Goal: Task Accomplishment & Management: Complete application form

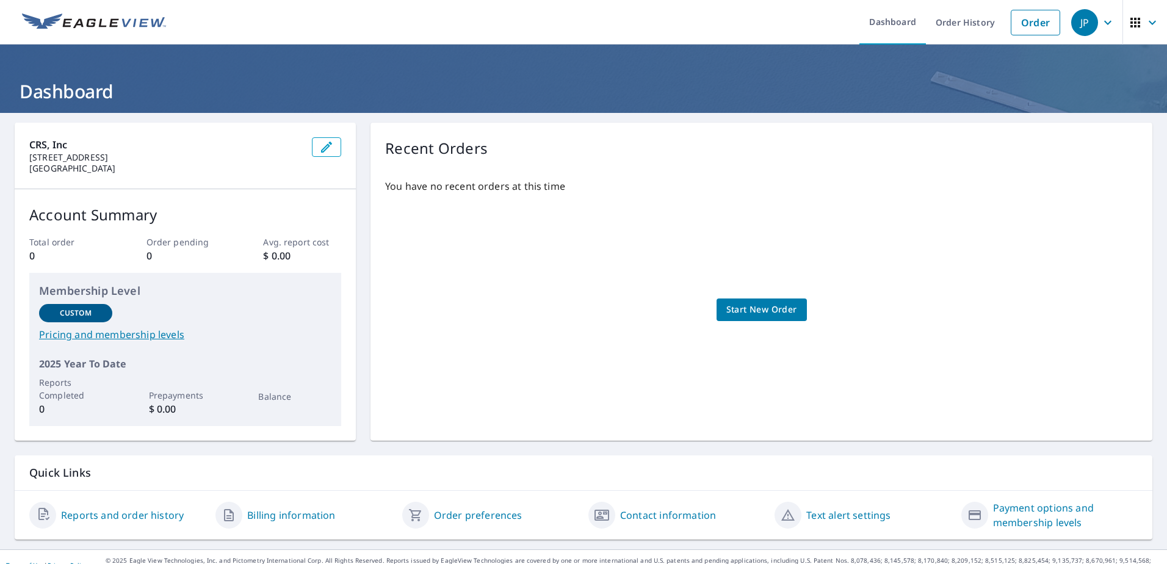
click at [745, 309] on span "Start New Order" at bounding box center [761, 309] width 71 height 15
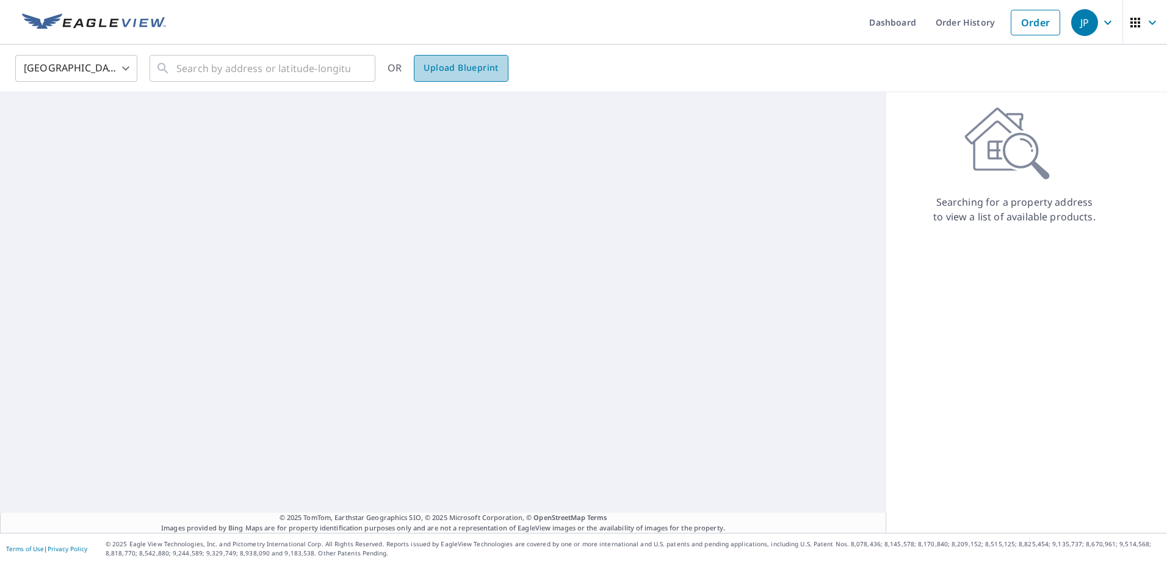
click at [470, 68] on span "Upload Blueprint" at bounding box center [461, 67] width 74 height 15
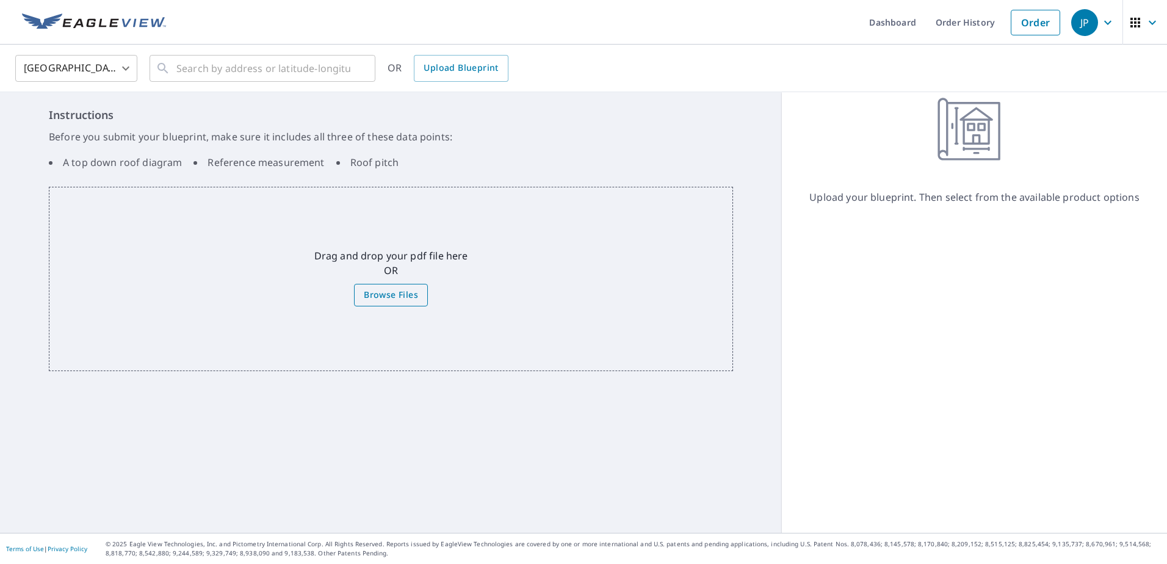
click at [405, 300] on span "Browse Files" at bounding box center [391, 294] width 54 height 15
click at [0, 0] on input "Browse Files" at bounding box center [0, 0] width 0 height 0
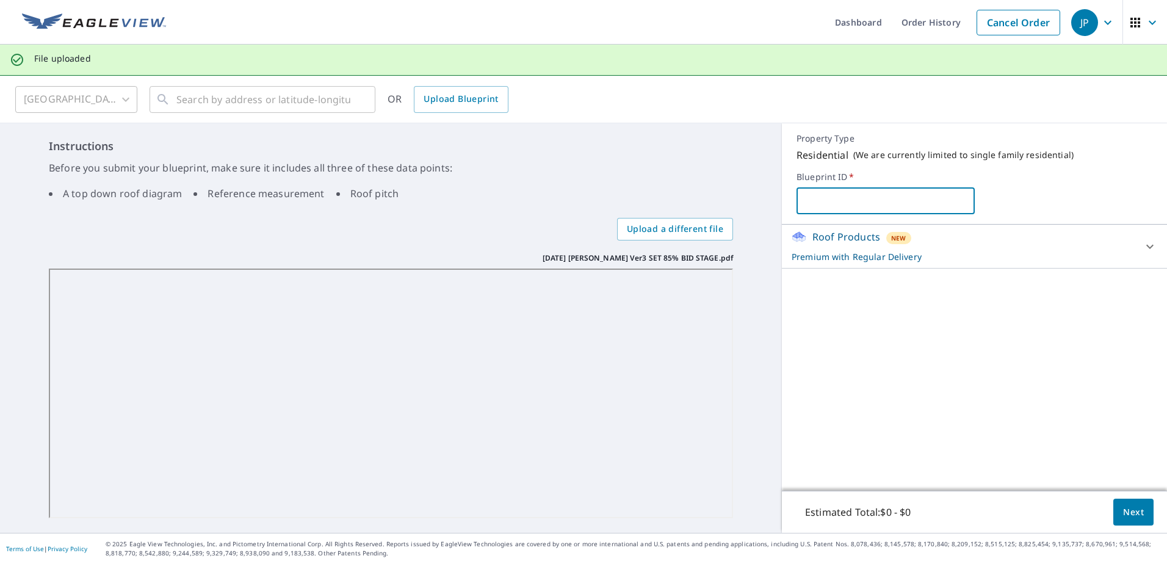
click at [812, 201] on input "text" at bounding box center [886, 201] width 178 height 34
click at [808, 258] on p "Premium with Regular Delivery" at bounding box center [964, 256] width 344 height 13
click at [815, 205] on input "text" at bounding box center [886, 201] width 178 height 34
type input "s"
type input "single family residential"
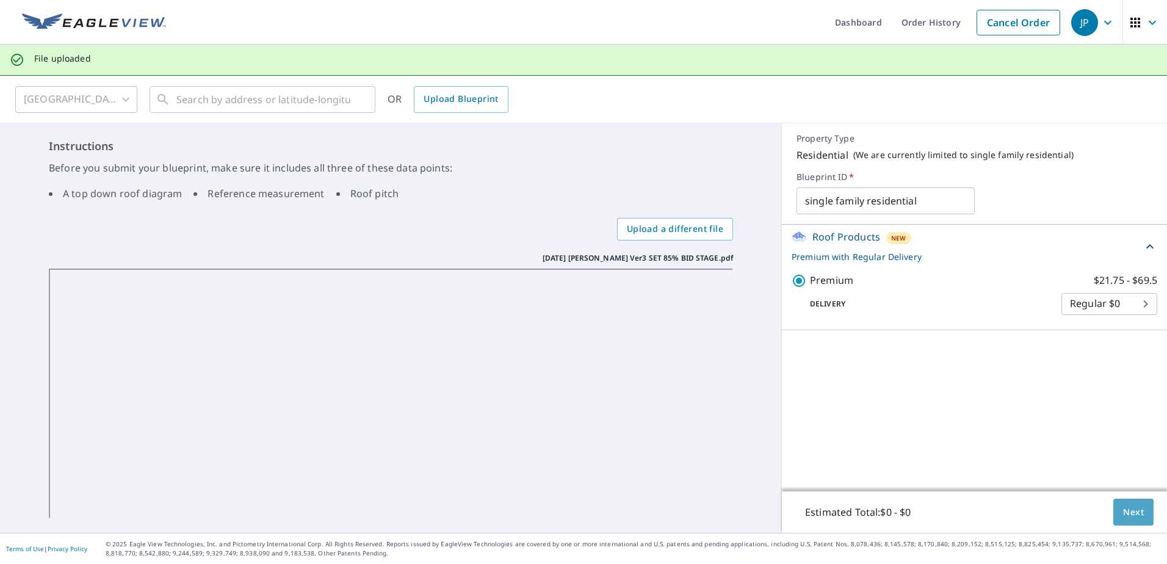
click at [1127, 513] on span "Next" at bounding box center [1133, 512] width 21 height 15
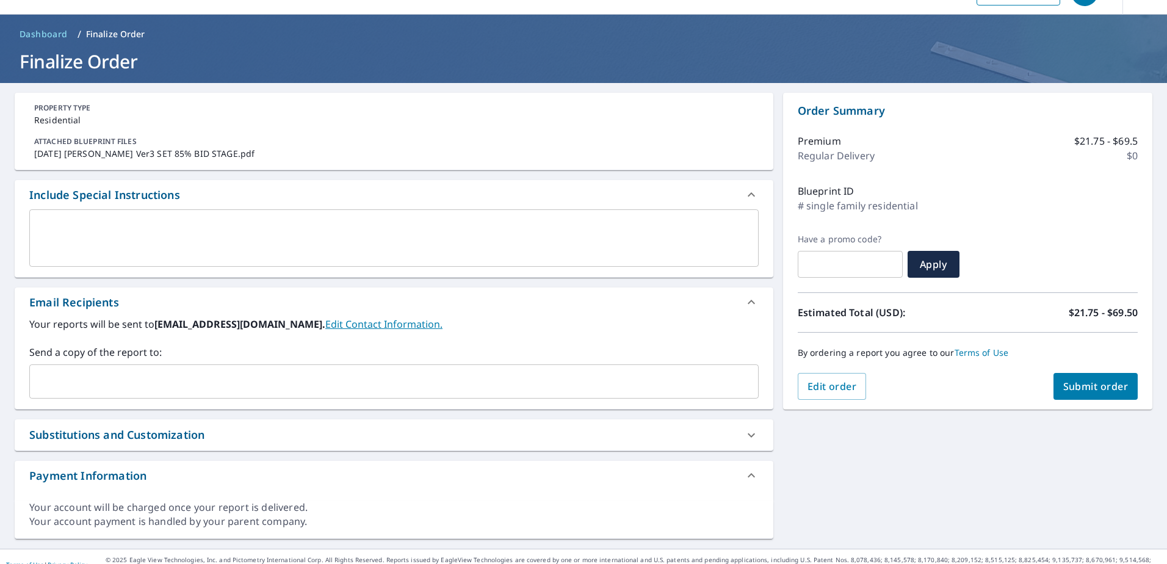
scroll to position [46, 0]
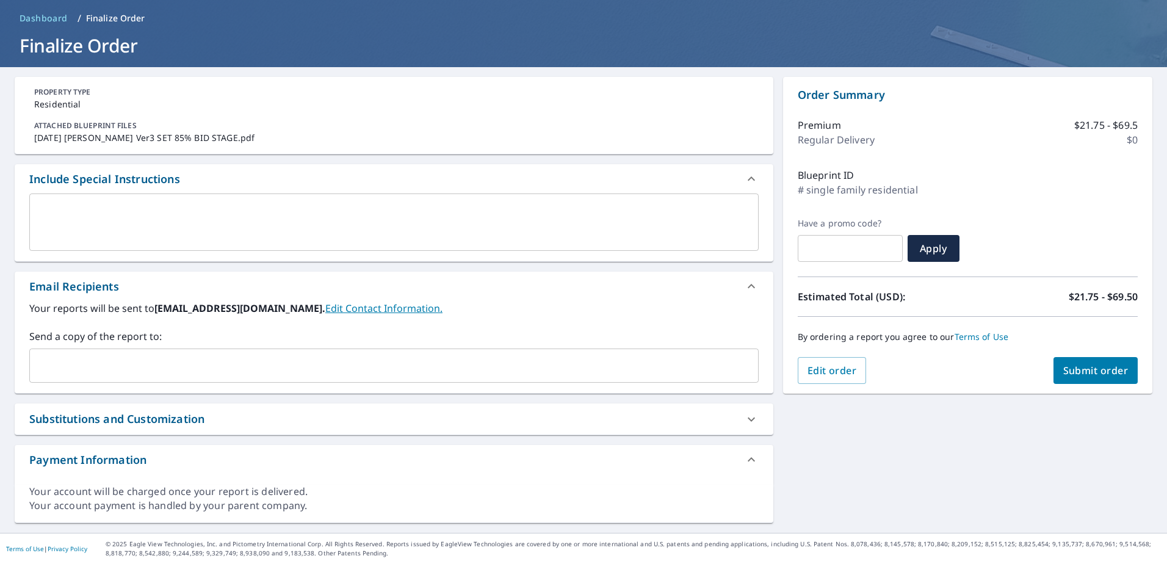
click at [1070, 375] on span "Submit order" at bounding box center [1095, 370] width 65 height 13
checkbox input "true"
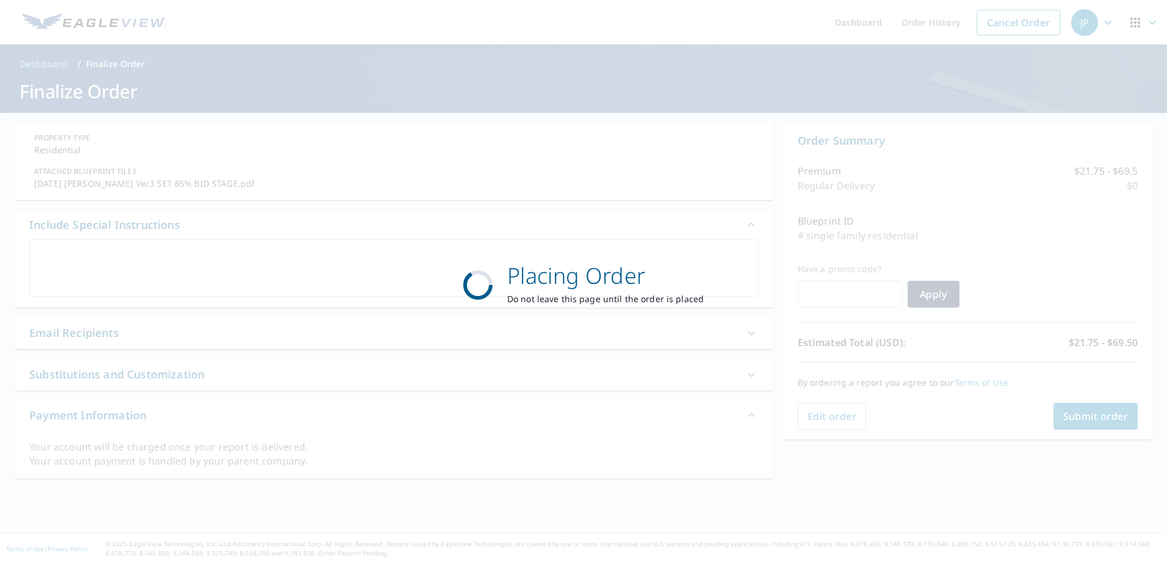
scroll to position [0, 0]
